Goal: Information Seeking & Learning: Learn about a topic

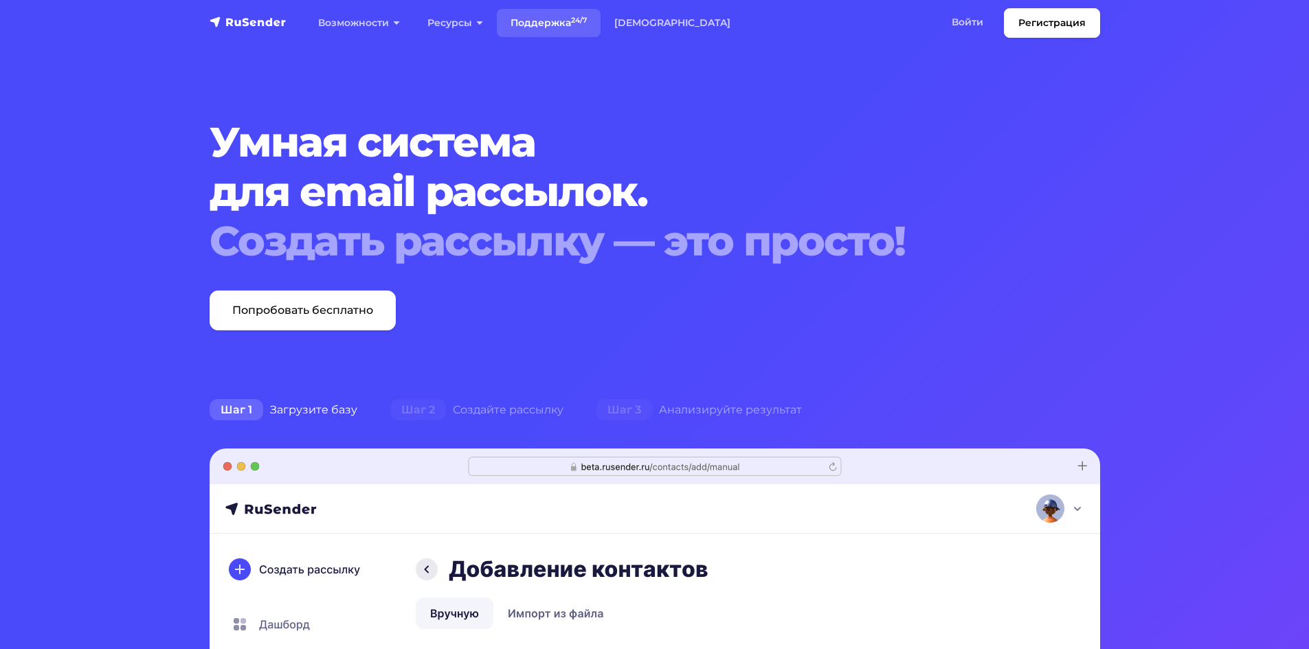
click at [531, 12] on link "Поддержка 24/7" at bounding box center [549, 23] width 104 height 28
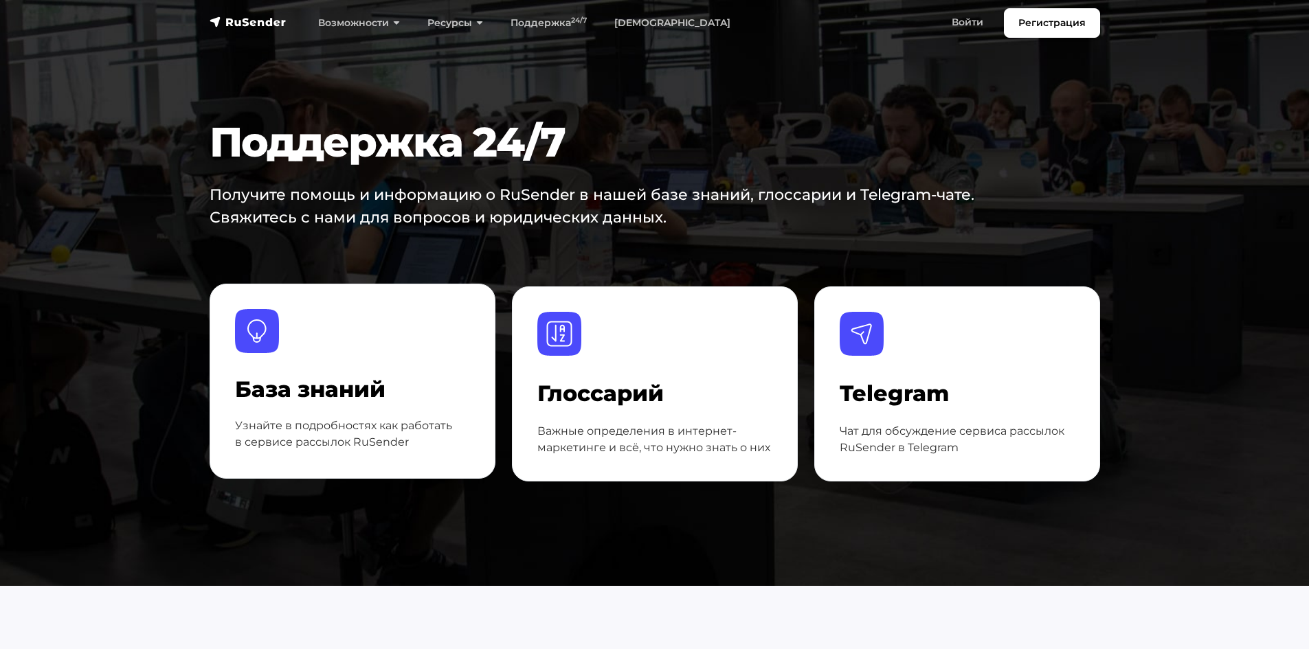
click at [336, 359] on div at bounding box center [352, 343] width 235 height 69
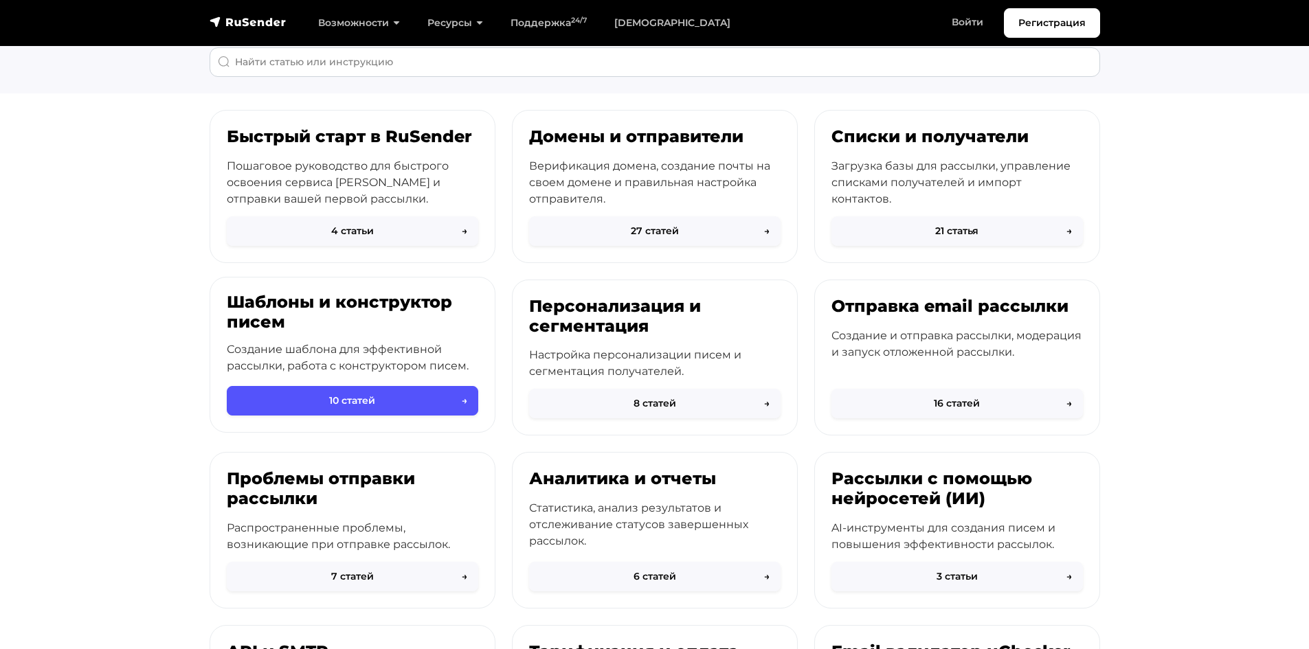
scroll to position [137, 0]
